Goal: Task Accomplishment & Management: Use online tool/utility

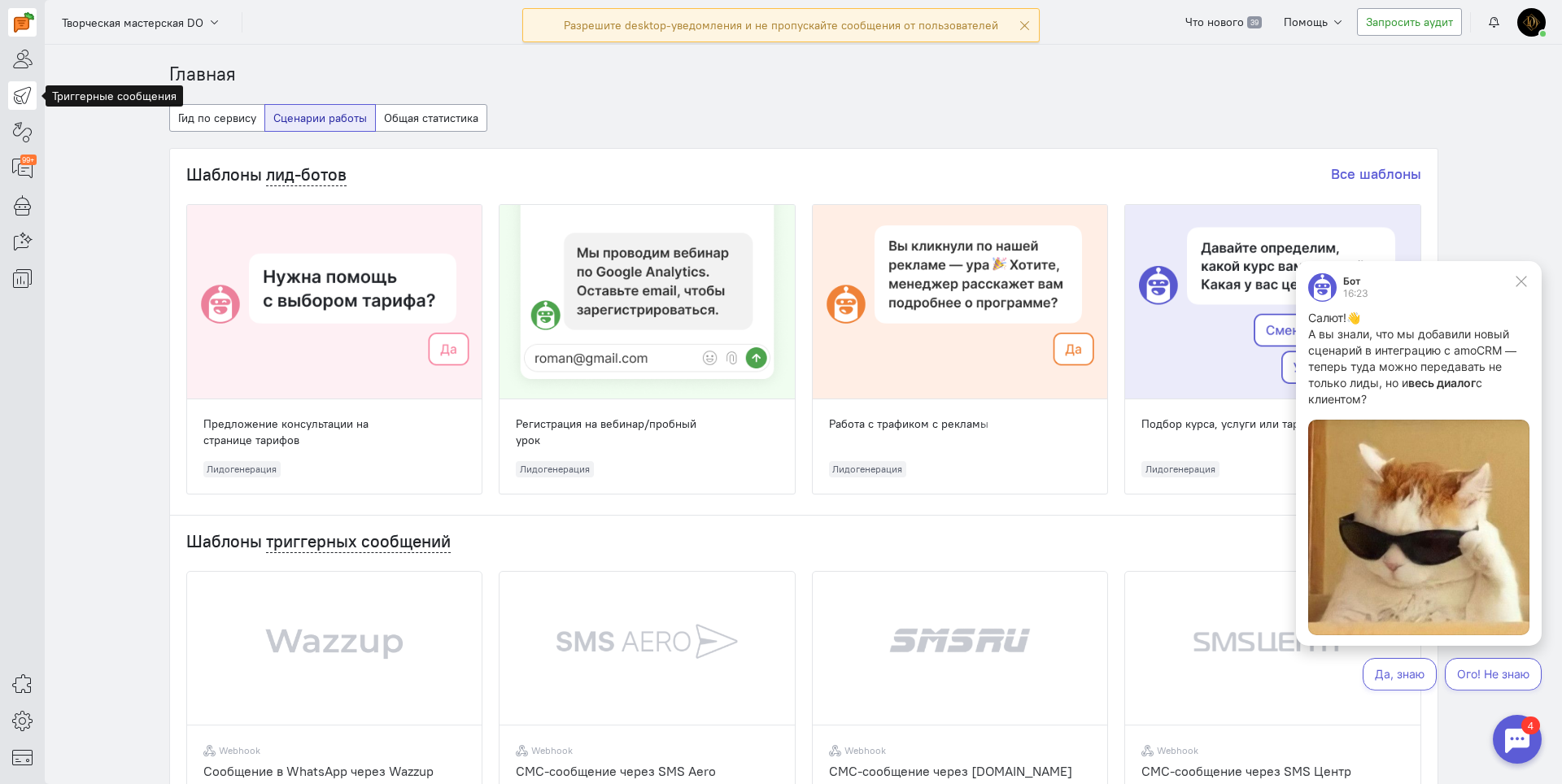
click at [16, 101] on icon at bounding box center [22, 95] width 20 height 20
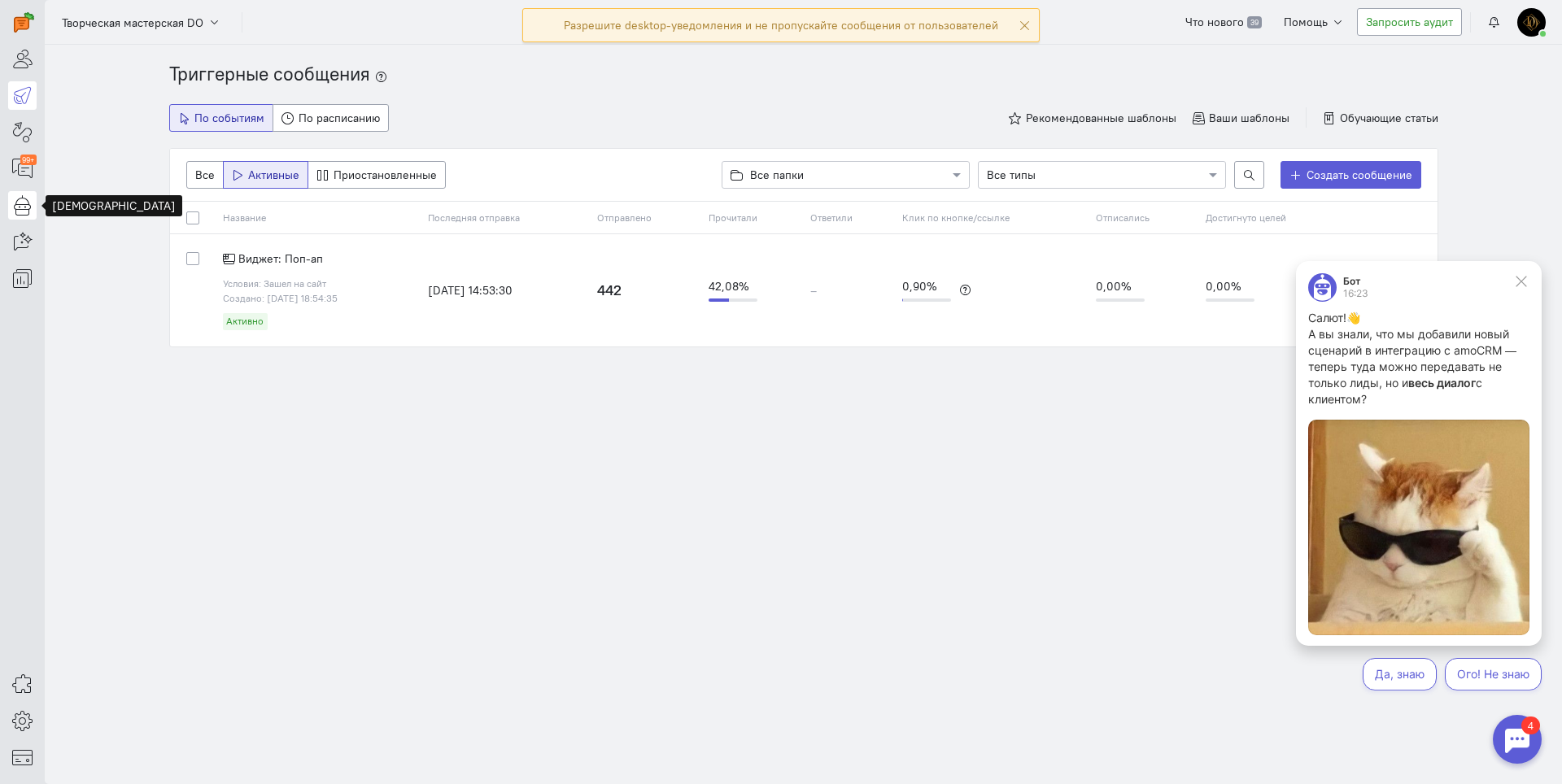
click at [20, 203] on icon at bounding box center [22, 205] width 20 height 20
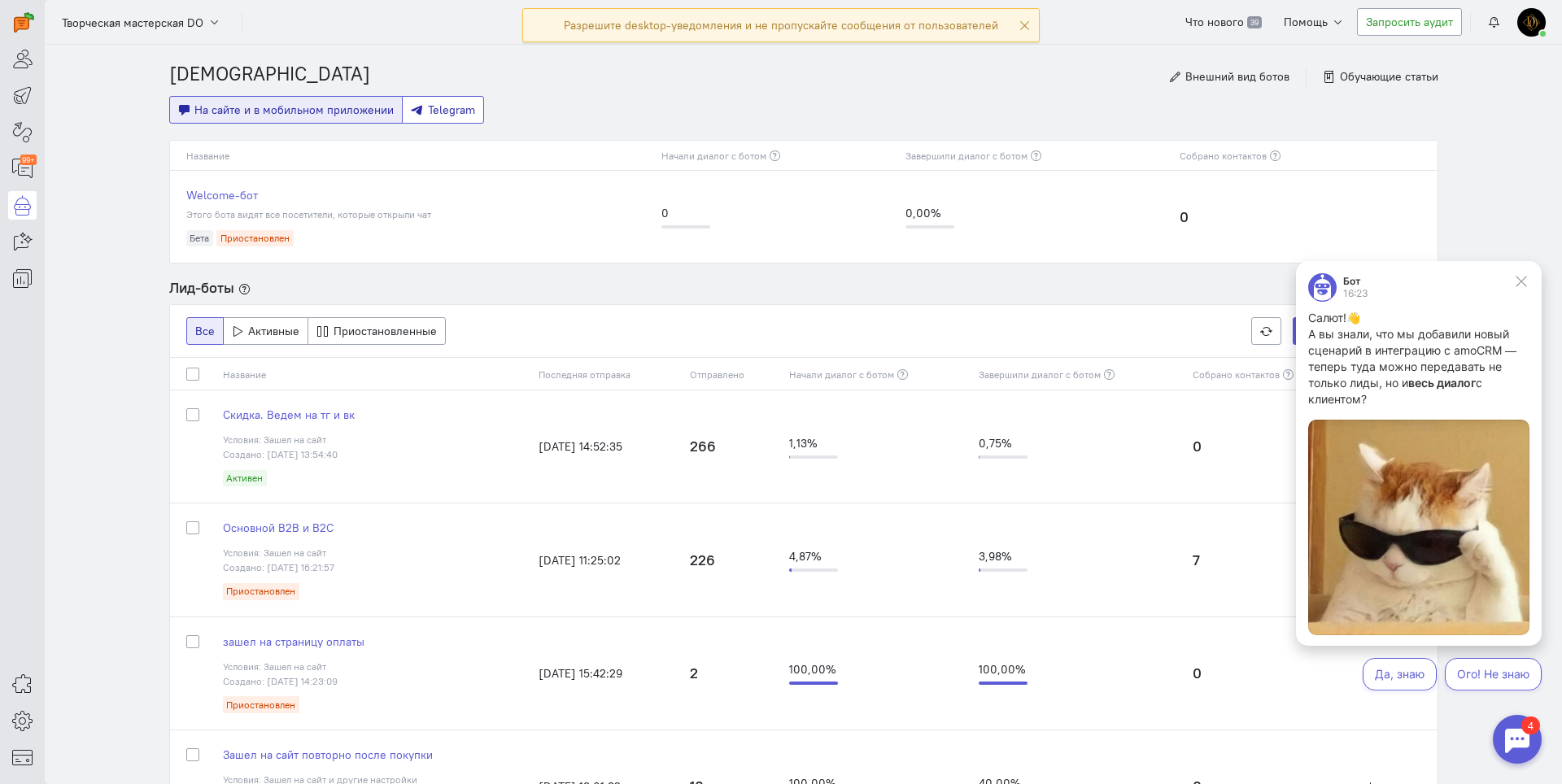
click at [432, 106] on span "Telegram" at bounding box center [451, 109] width 47 height 14
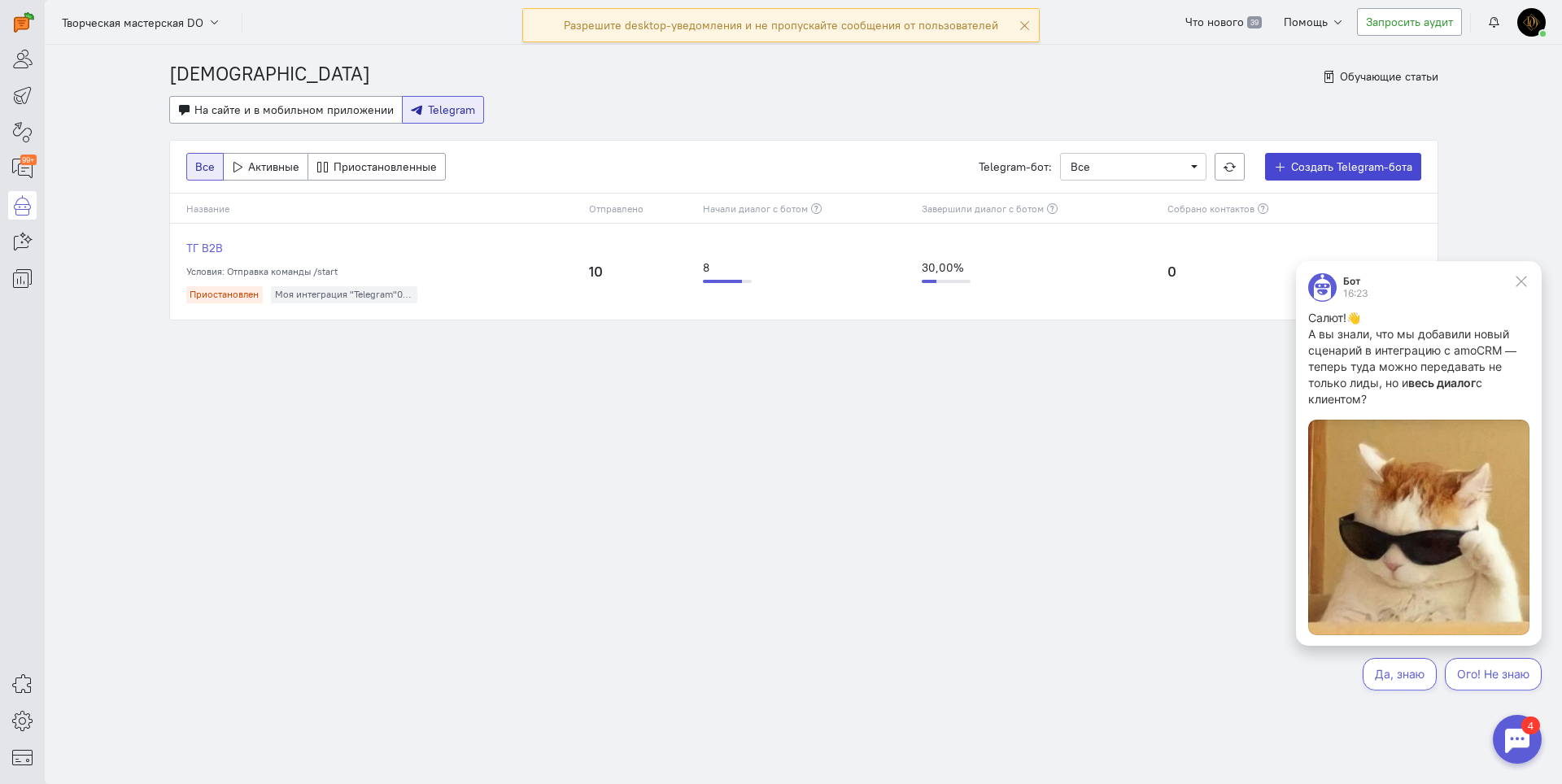
click at [1316, 159] on span "Создать Telegram-бота" at bounding box center [1352, 166] width 121 height 14
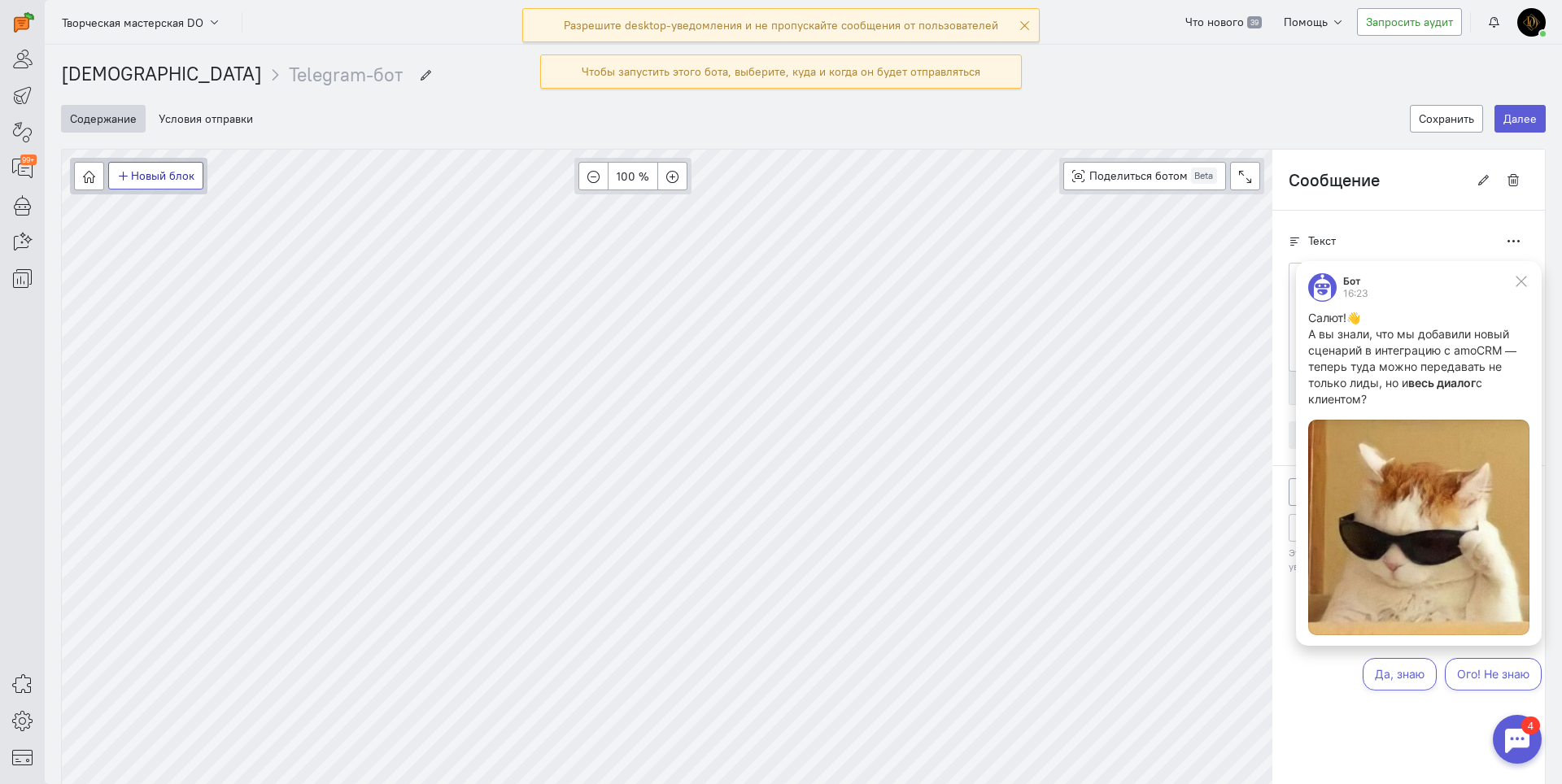
click at [136, 179] on button "Новый блок" at bounding box center [156, 175] width 95 height 28
click at [142, 234] on span "Условие" at bounding box center [164, 234] width 44 height 14
type input "Условие: Рабочее время"
click at [290, 200] on button "button" at bounding box center [282, 196] width 30 height 28
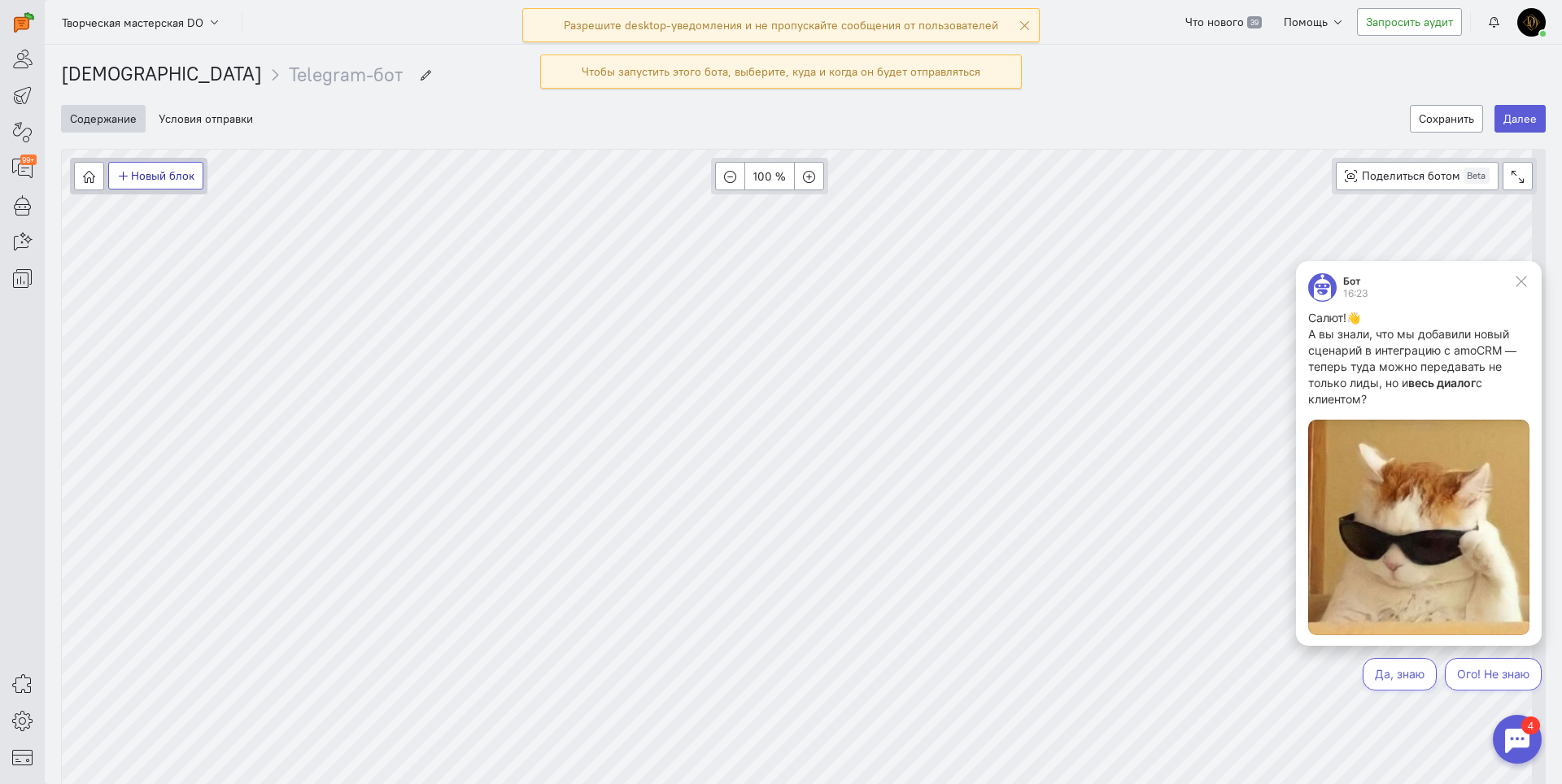
click at [156, 180] on button "Новый блок" at bounding box center [156, 175] width 95 height 28
click at [192, 233] on button "Условие" at bounding box center [174, 234] width 130 height 26
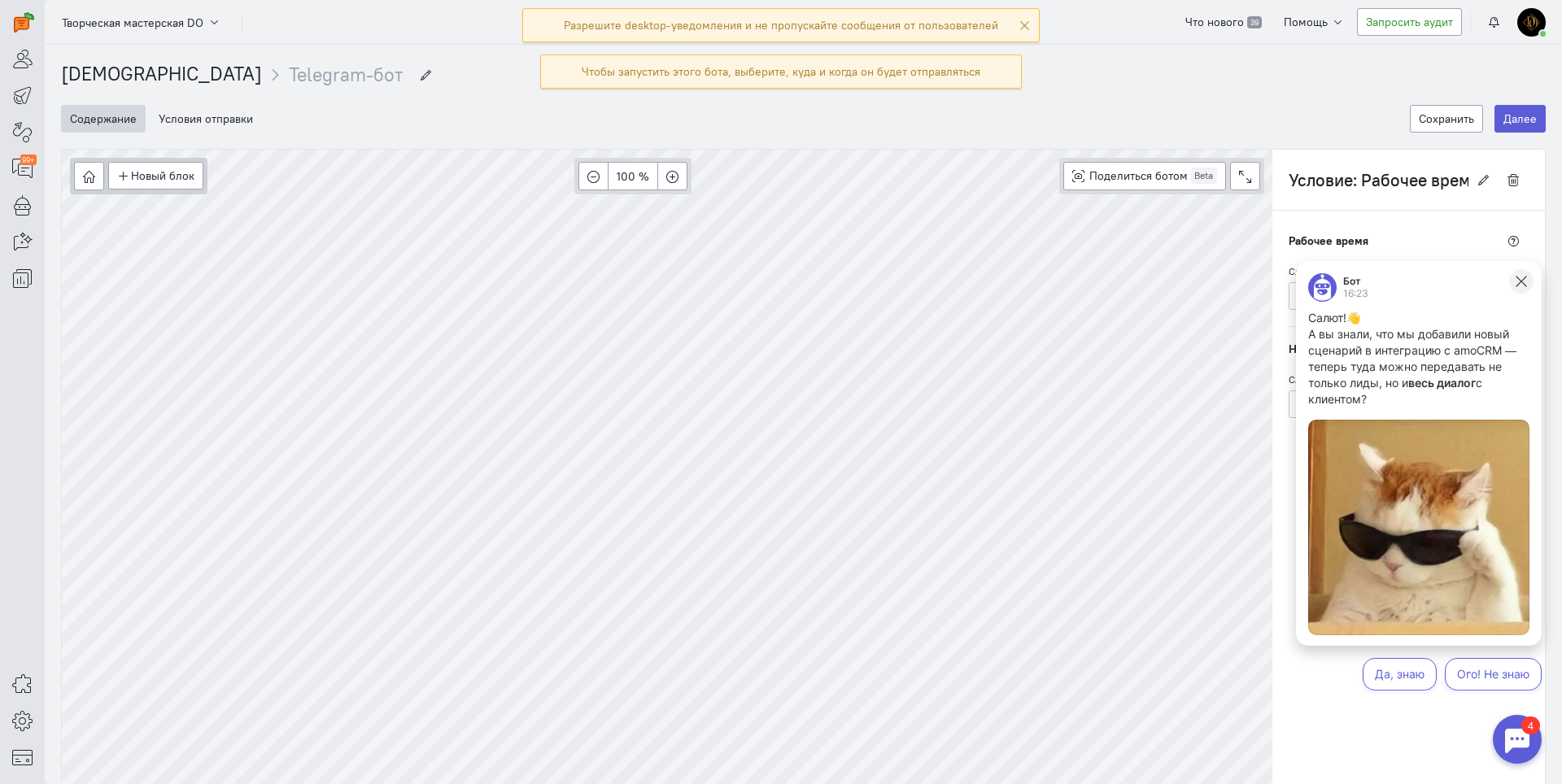
click at [1533, 282] on button at bounding box center [1521, 281] width 24 height 24
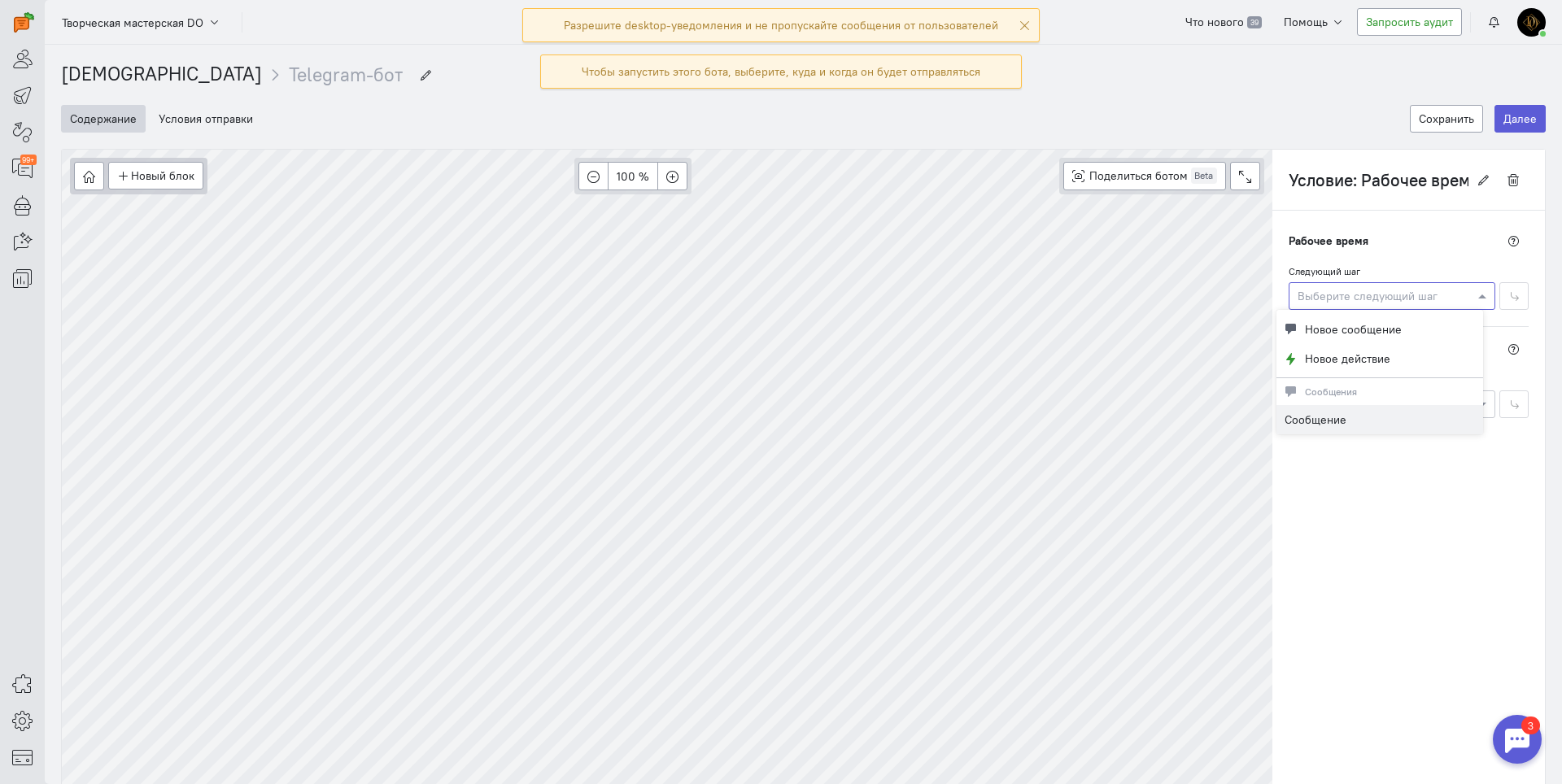
click at [1391, 300] on div at bounding box center [1392, 296] width 205 height 16
click at [1369, 333] on span "Новое сообщение" at bounding box center [1353, 329] width 97 height 16
click at [147, 169] on button "Новый блок" at bounding box center [156, 175] width 95 height 28
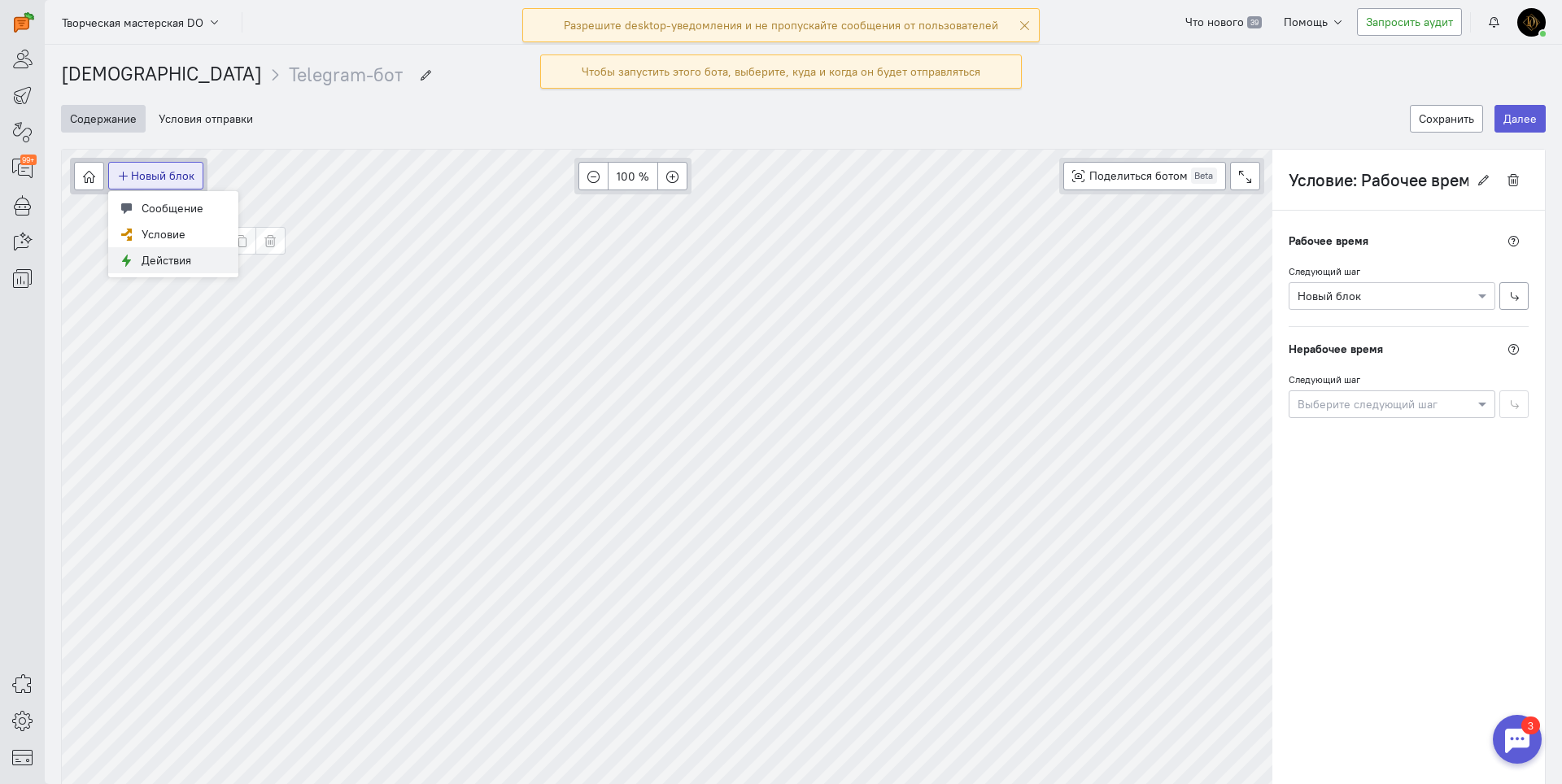
click at [168, 249] on button "Действия" at bounding box center [174, 260] width 130 height 26
type input "Действие"
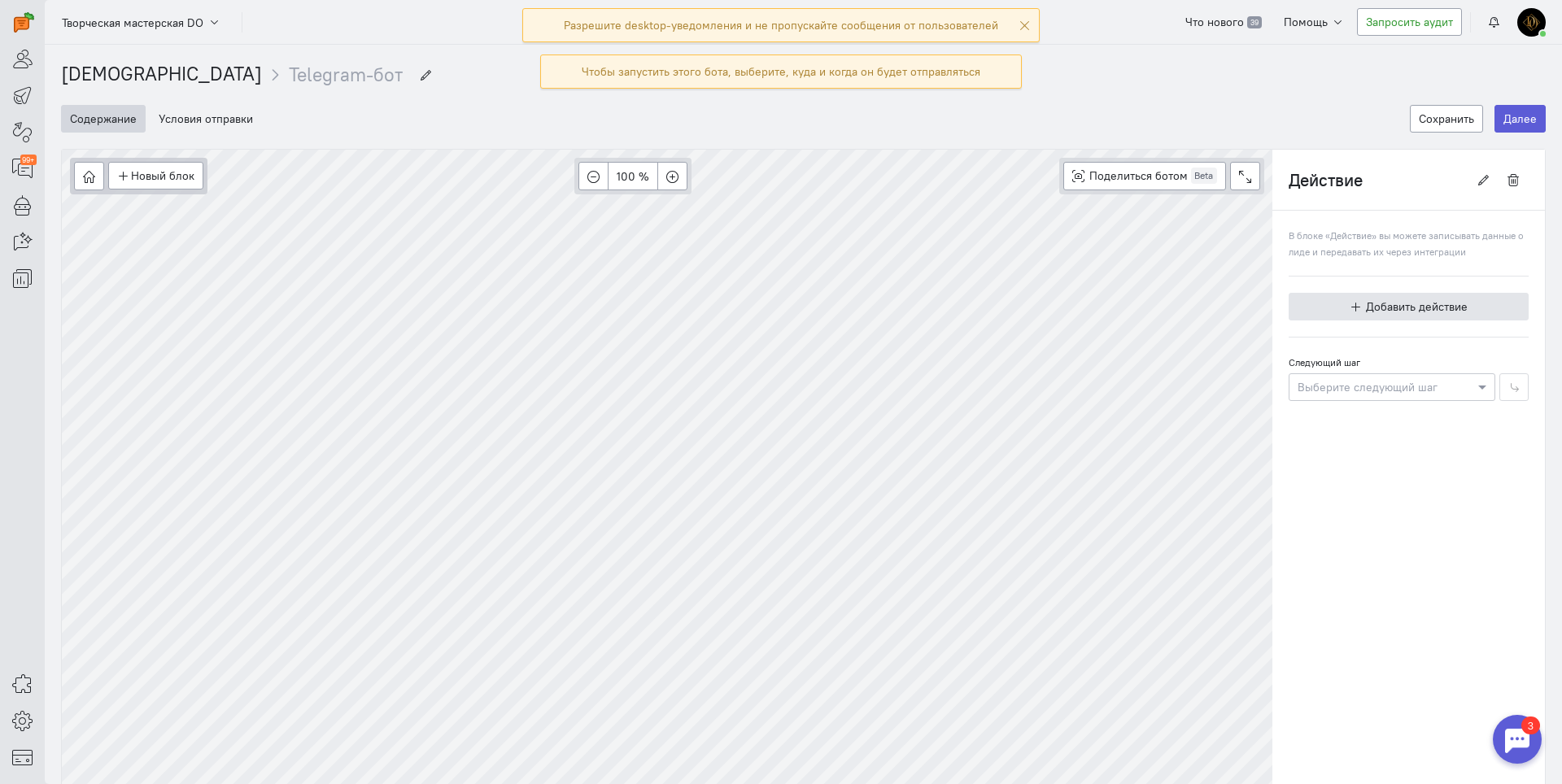
click at [1303, 317] on button "Добавить действие" at bounding box center [1408, 307] width 240 height 28
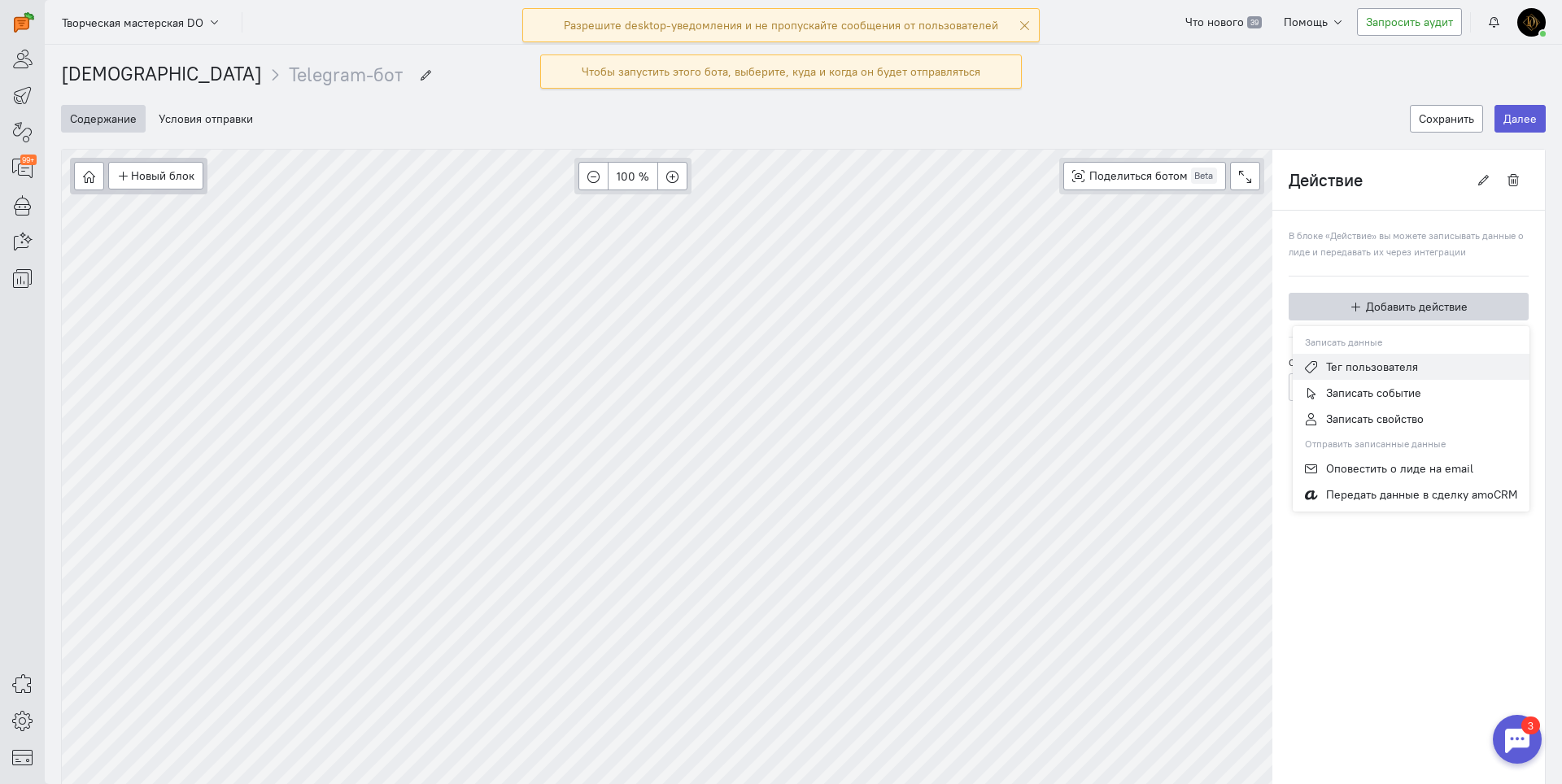
click at [1338, 373] on span "Тег пользователя" at bounding box center [1372, 367] width 92 height 14
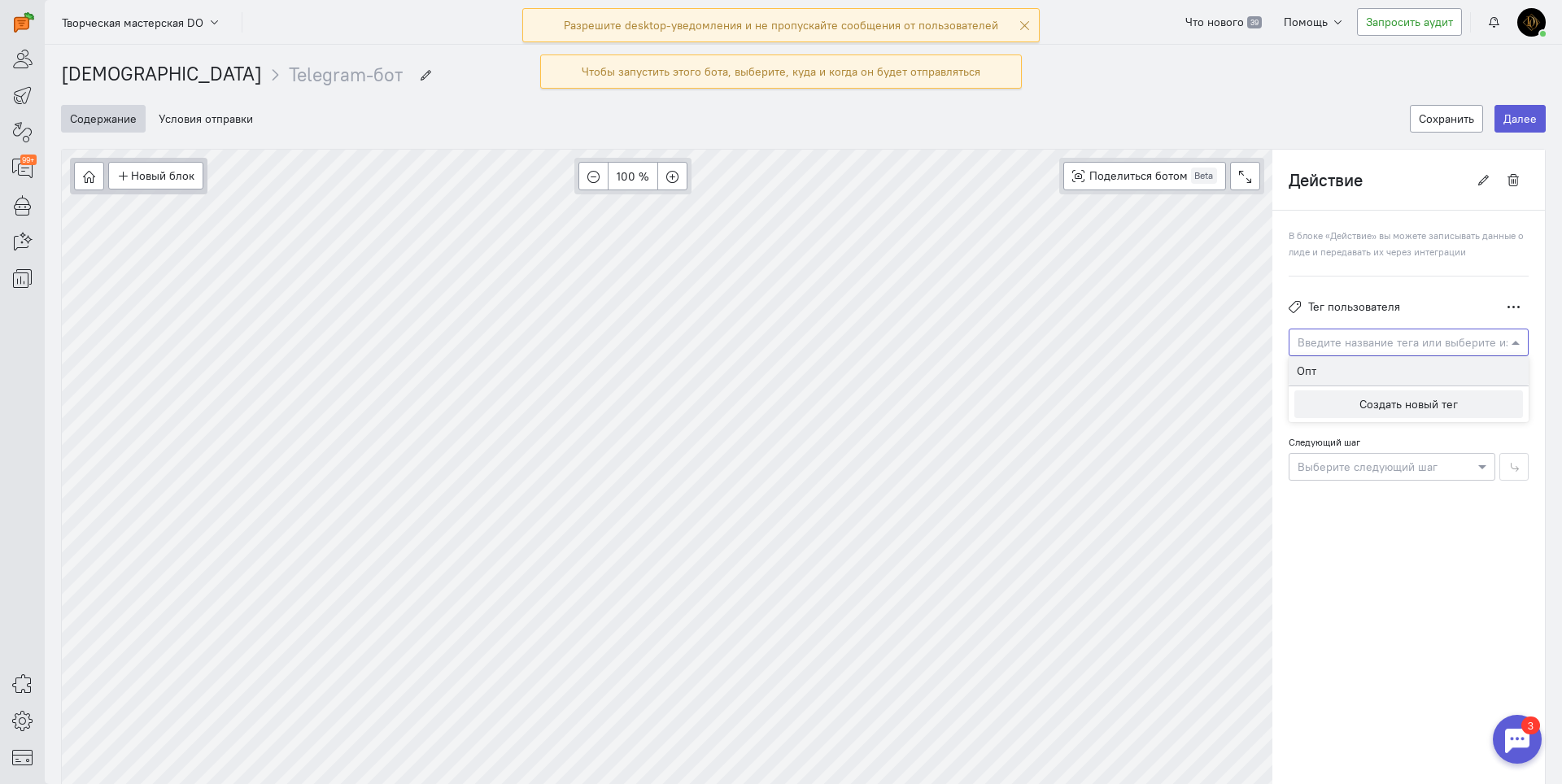
click at [1368, 347] on input "text" at bounding box center [1393, 342] width 190 height 16
click at [1301, 391] on button "Создать новый тег" at bounding box center [1408, 404] width 229 height 28
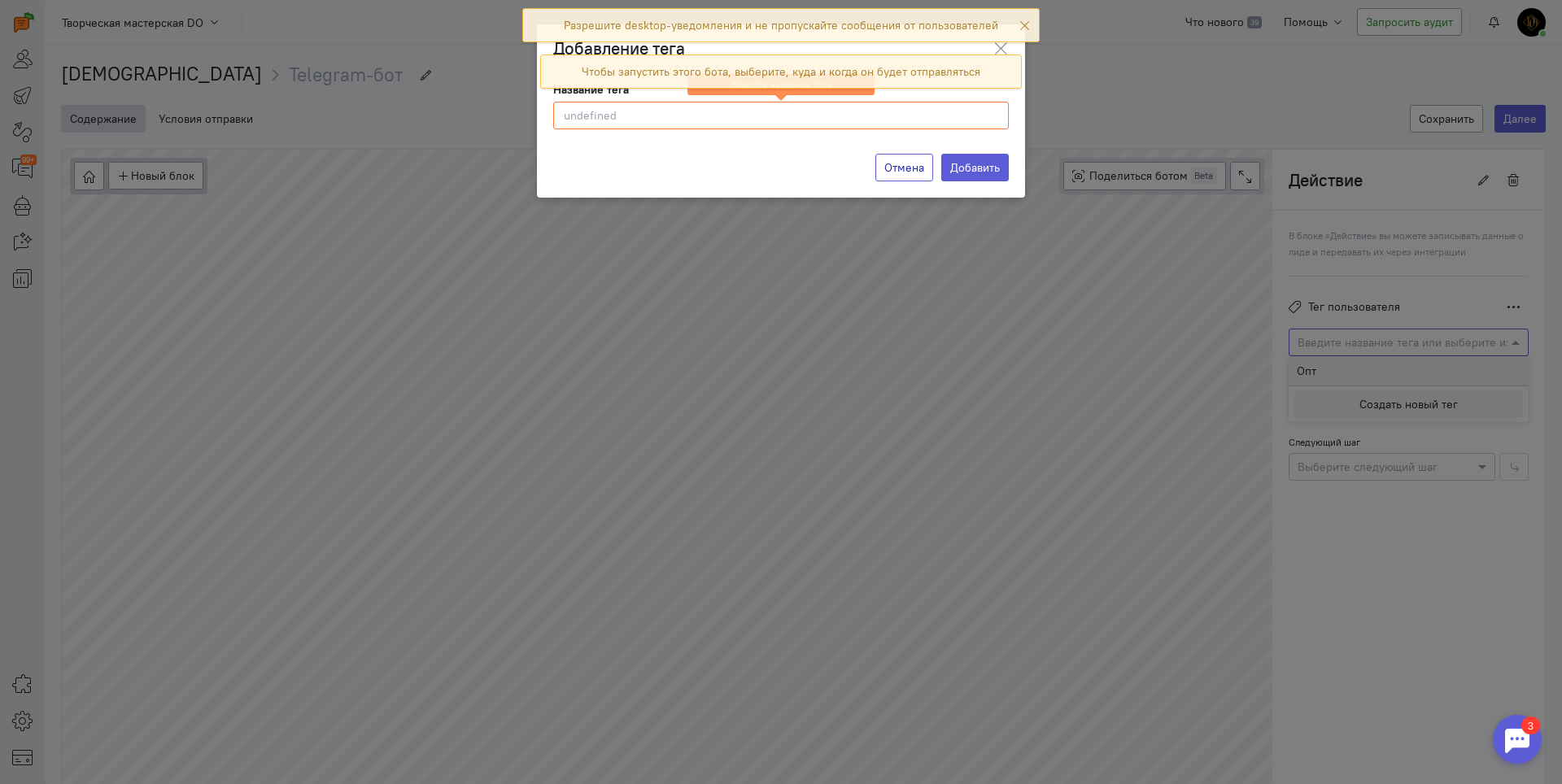
click at [911, 176] on button "Отмена" at bounding box center [904, 167] width 58 height 28
